Goal: Browse casually: Explore the website without a specific task or goal

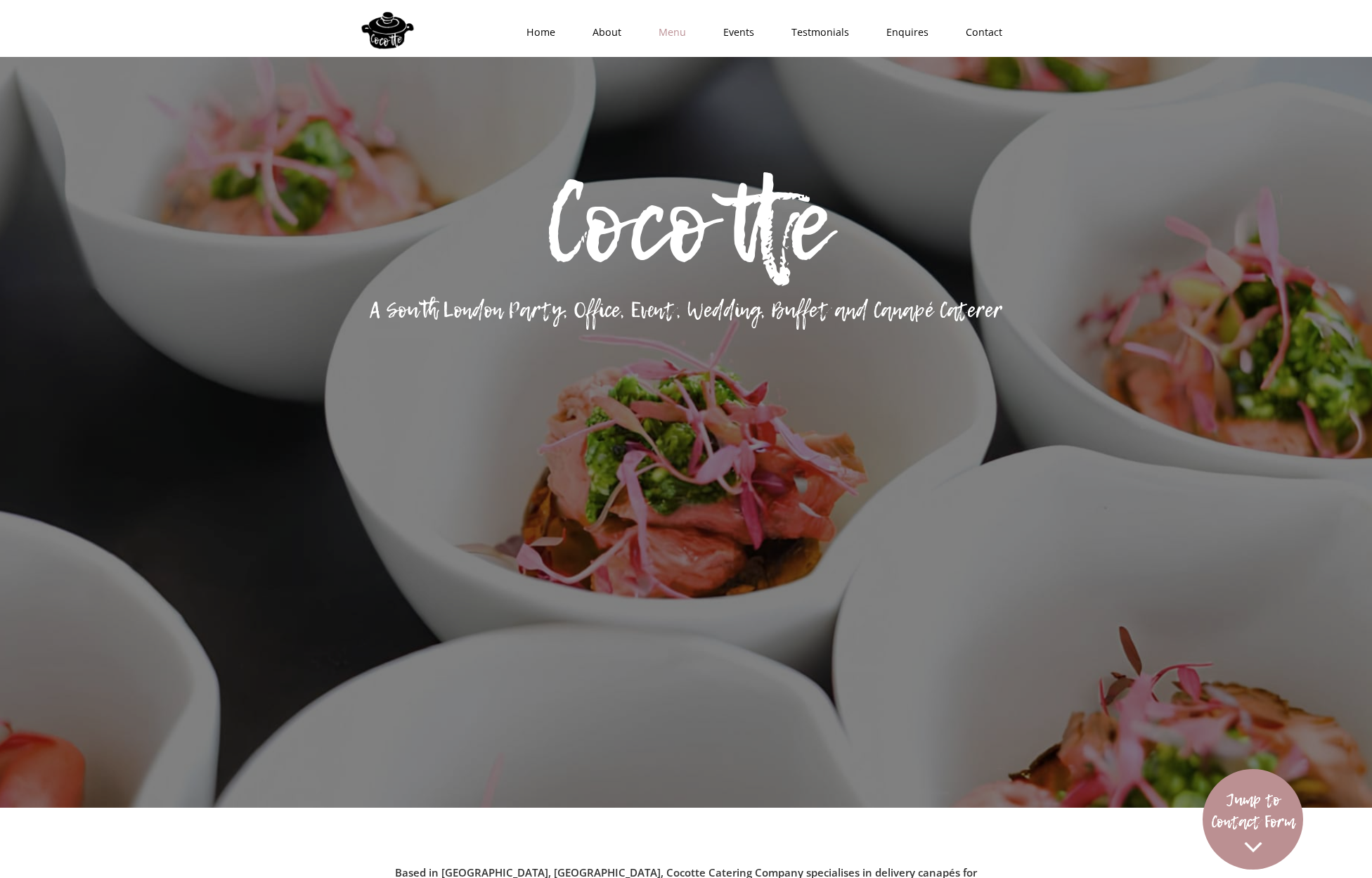
click at [690, 28] on link "Menu" at bounding box center [668, 32] width 65 height 42
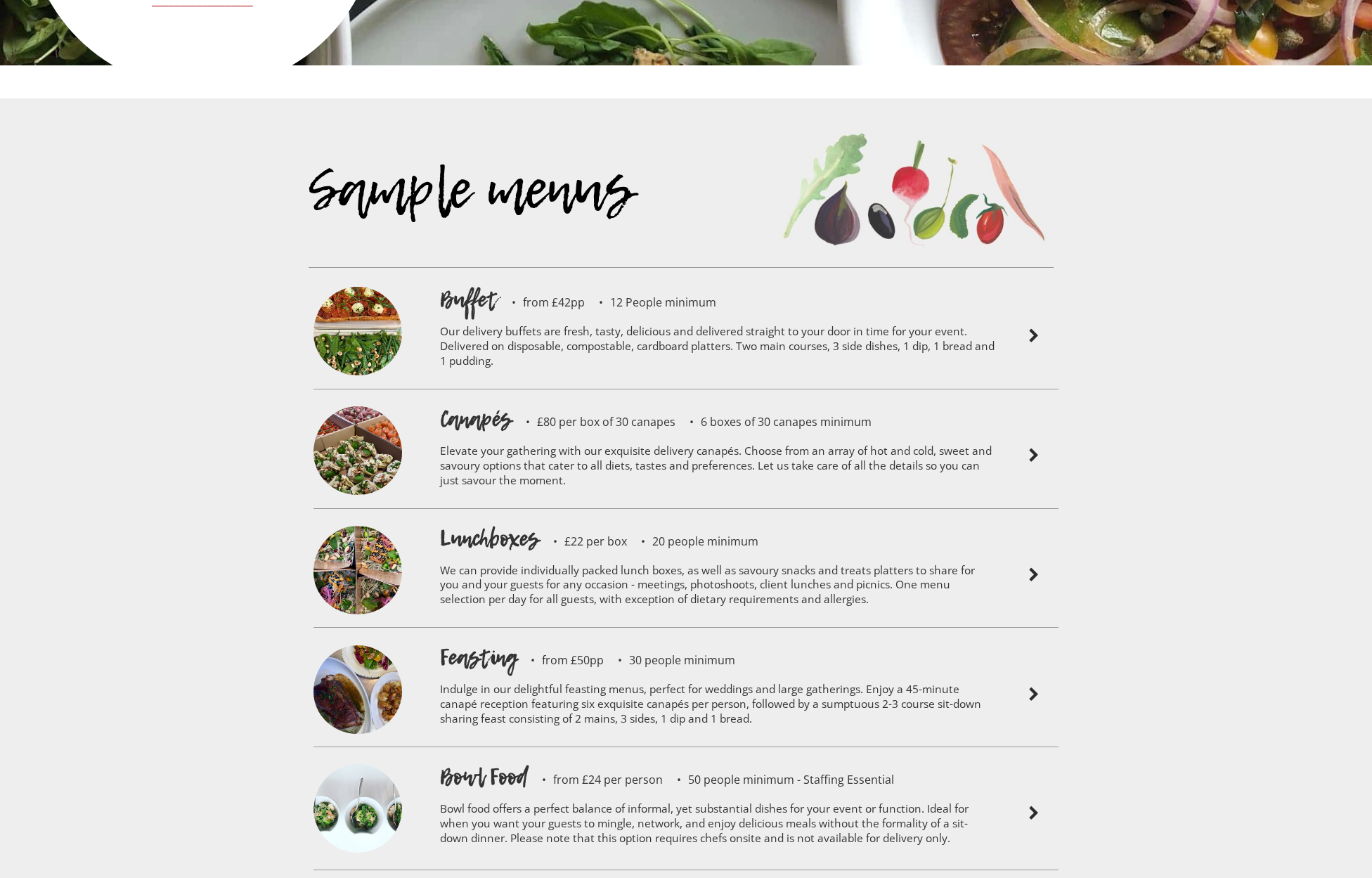
scroll to position [3283, 0]
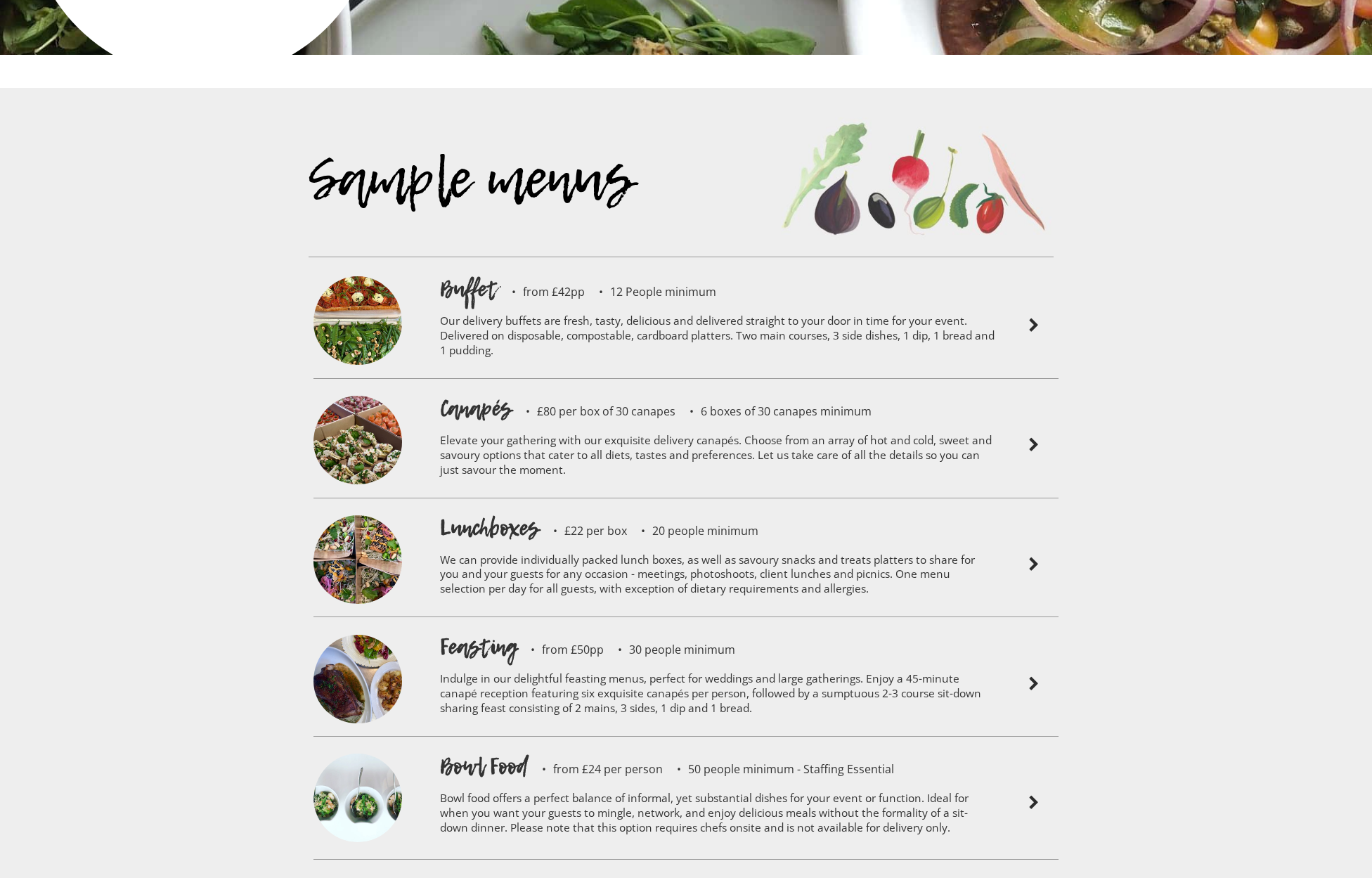
click at [910, 662] on p "Indulge in our delightful feasting menus, perfect for weddings and large gather…" at bounding box center [718, 696] width 555 height 67
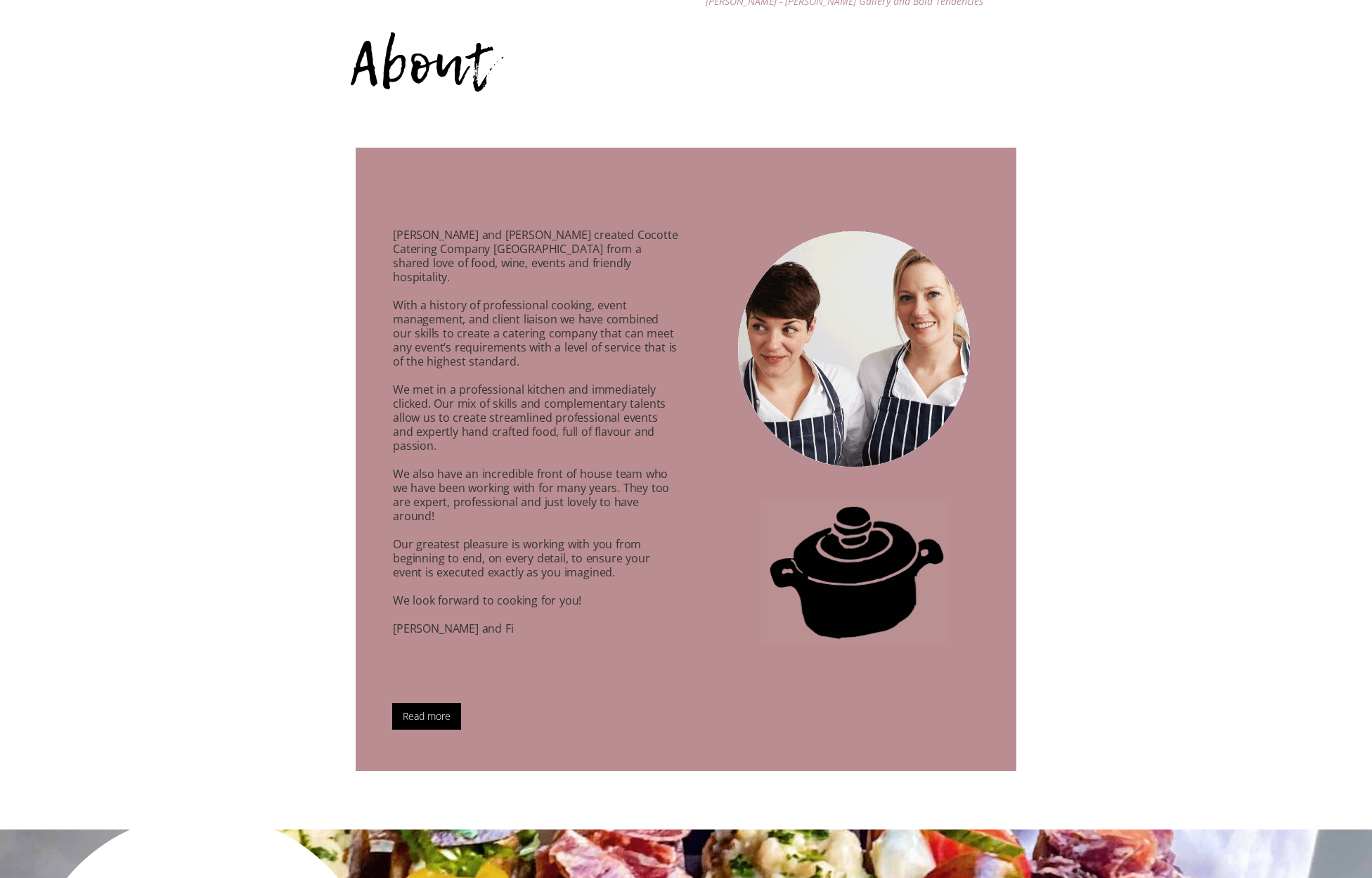
scroll to position [0, 0]
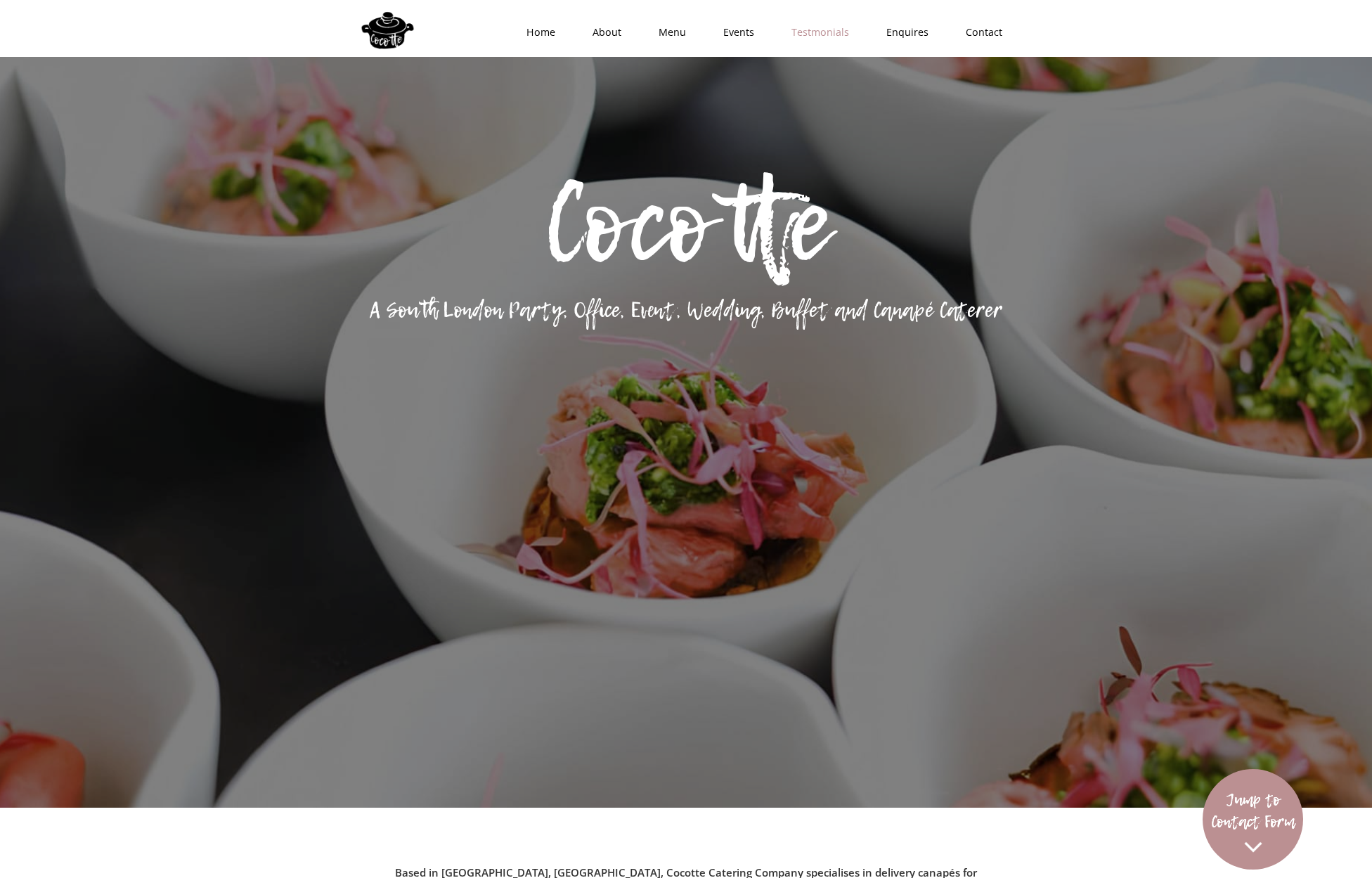
click at [836, 30] on link "Testmonials" at bounding box center [816, 32] width 95 height 42
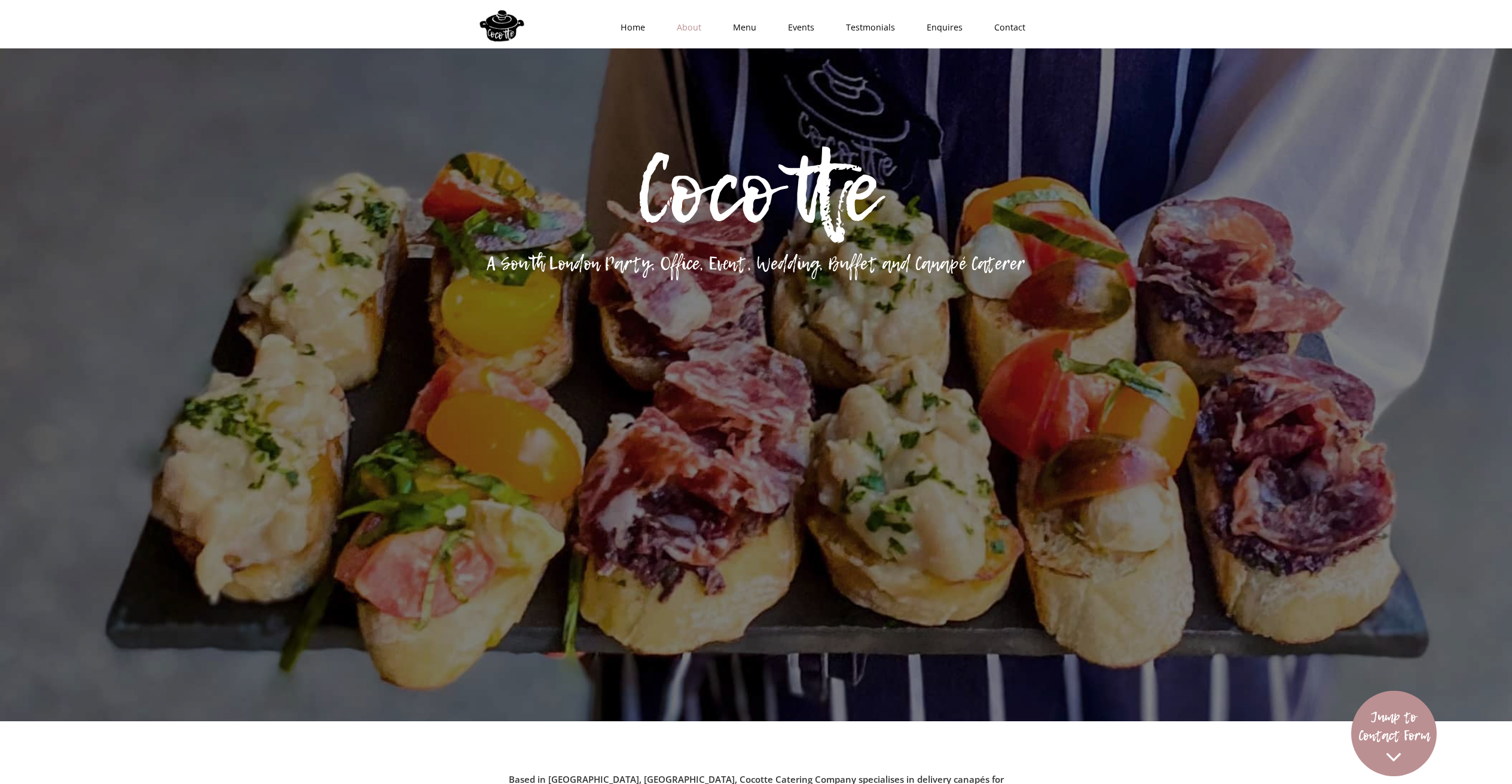
click at [696, 26] on link "About" at bounding box center [685, 27] width 56 height 36
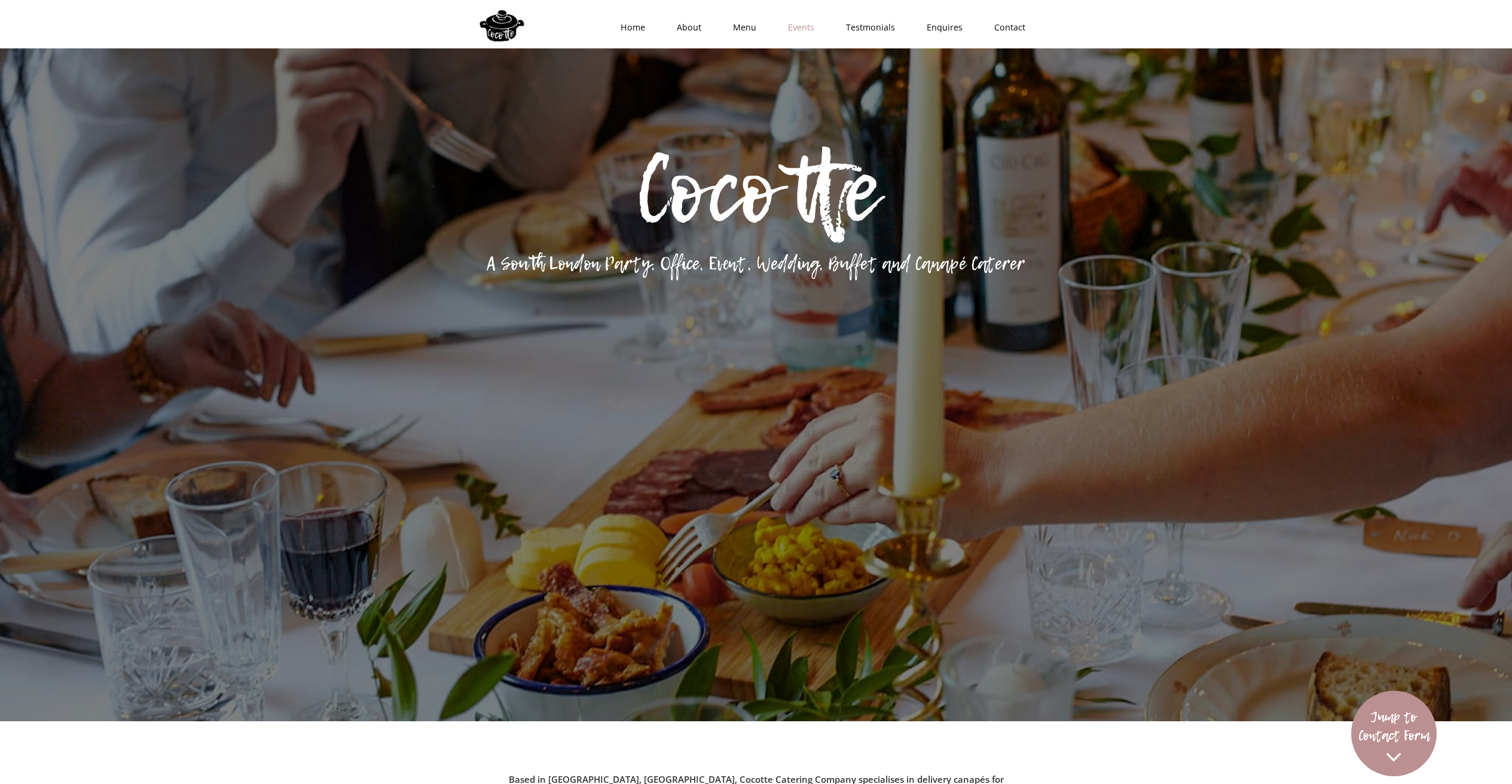
click at [801, 29] on link "Events" at bounding box center [797, 27] width 58 height 36
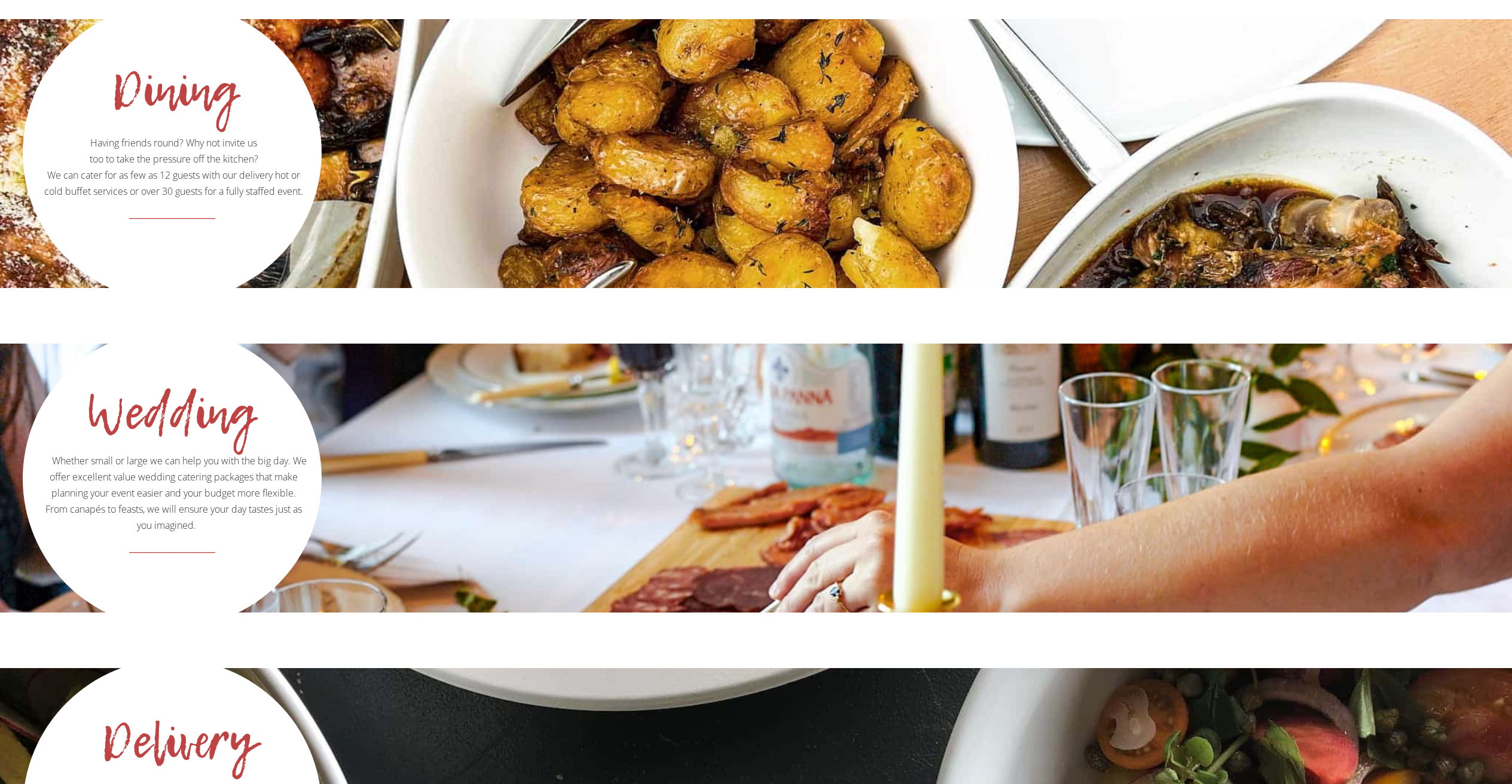
scroll to position [1939, 0]
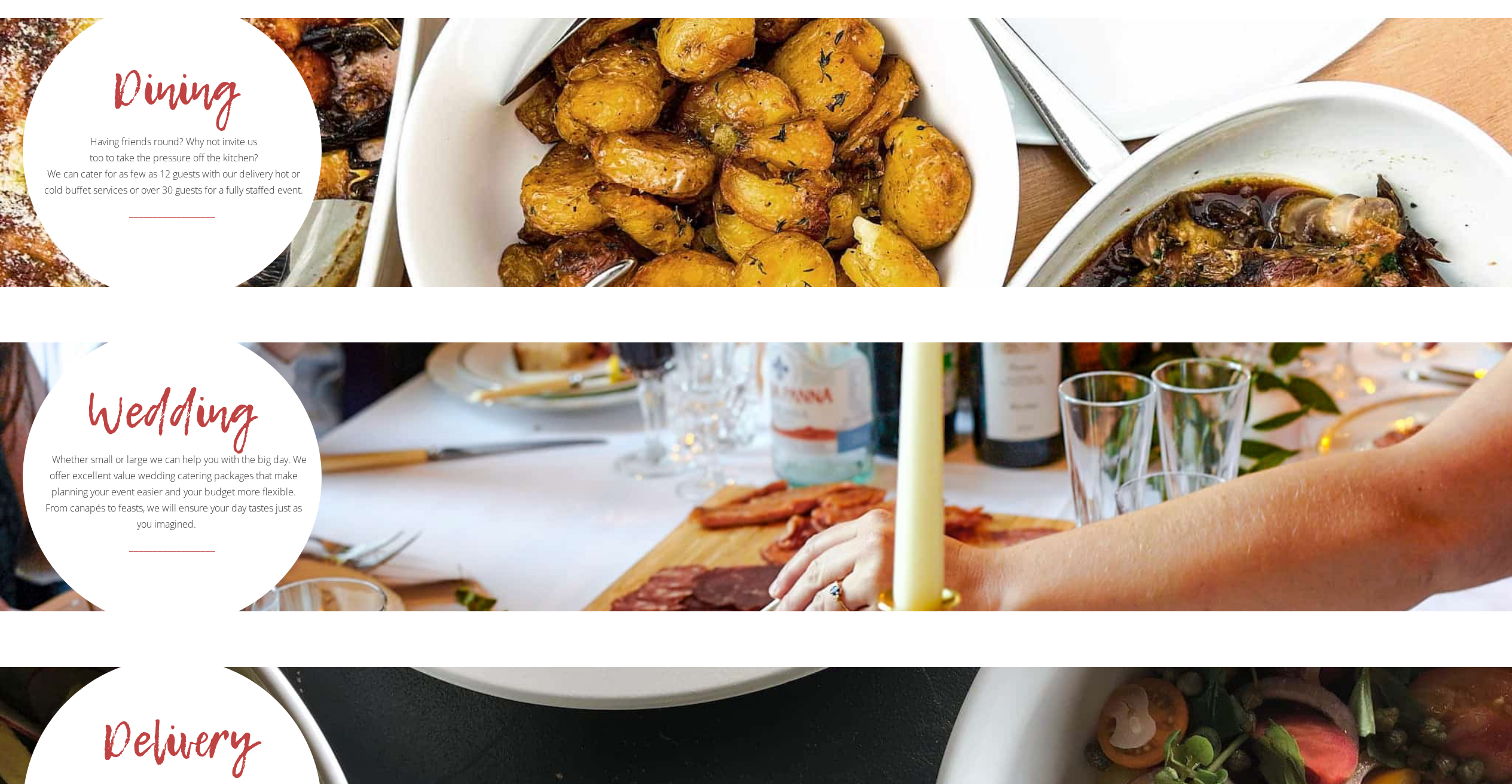
click at [210, 405] on div "Wedding" at bounding box center [169, 411] width 239 height 12
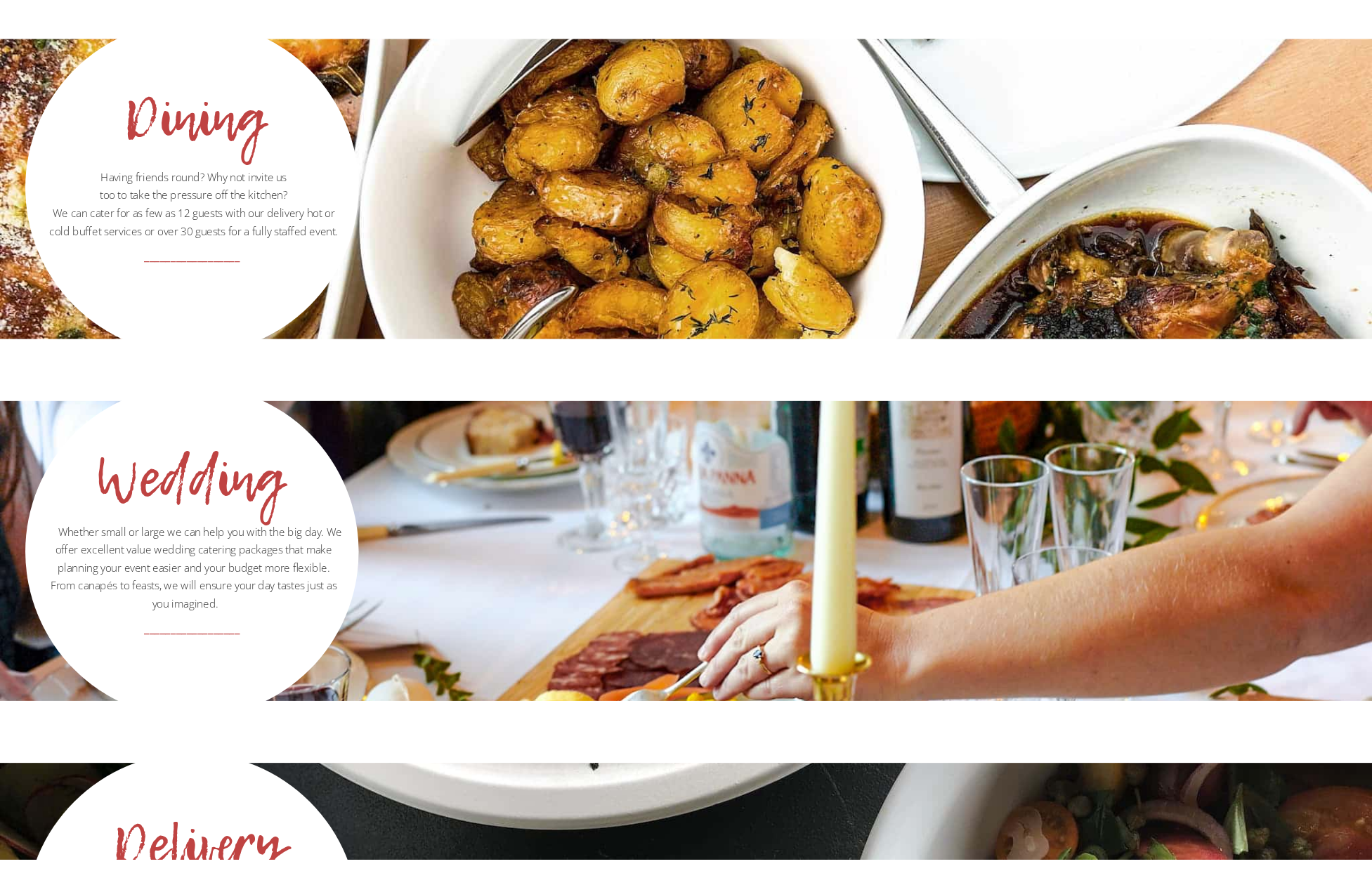
scroll to position [2235, 0]
